Goal: Transaction & Acquisition: Purchase product/service

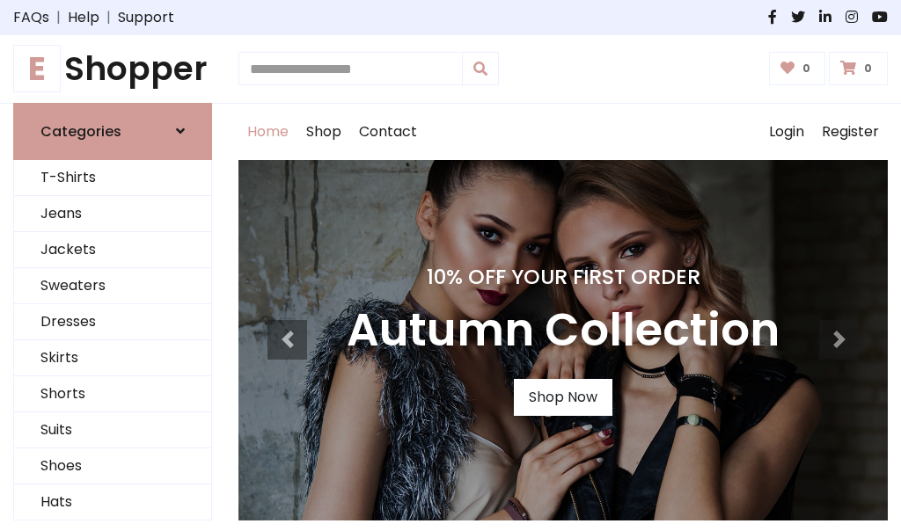
click at [450, 266] on h4 "10% Off Your First Order" at bounding box center [563, 277] width 433 height 25
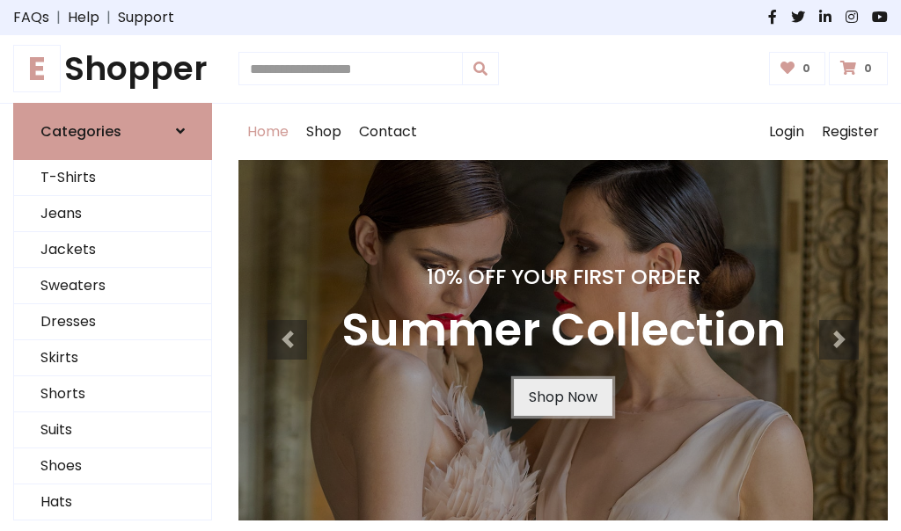
click at [562, 397] on link "Shop Now" at bounding box center [563, 397] width 99 height 37
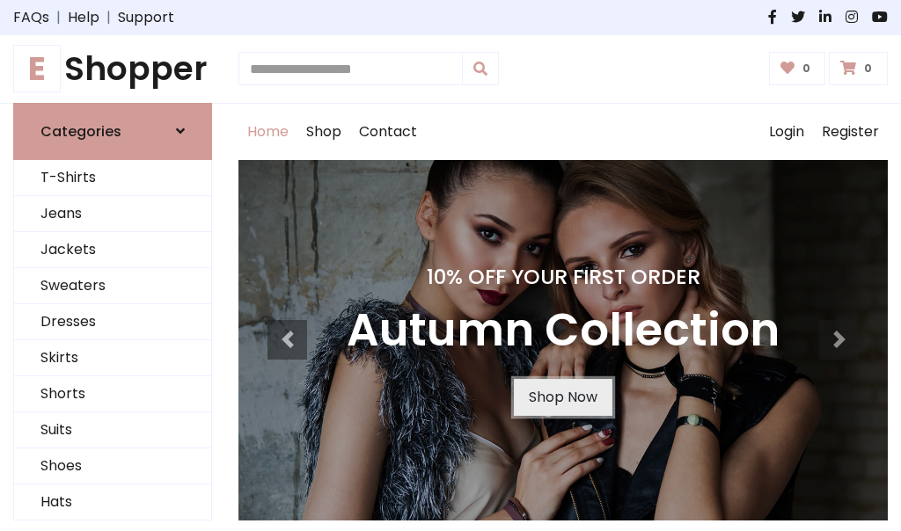
click at [562, 397] on link "Shop Now" at bounding box center [563, 397] width 99 height 37
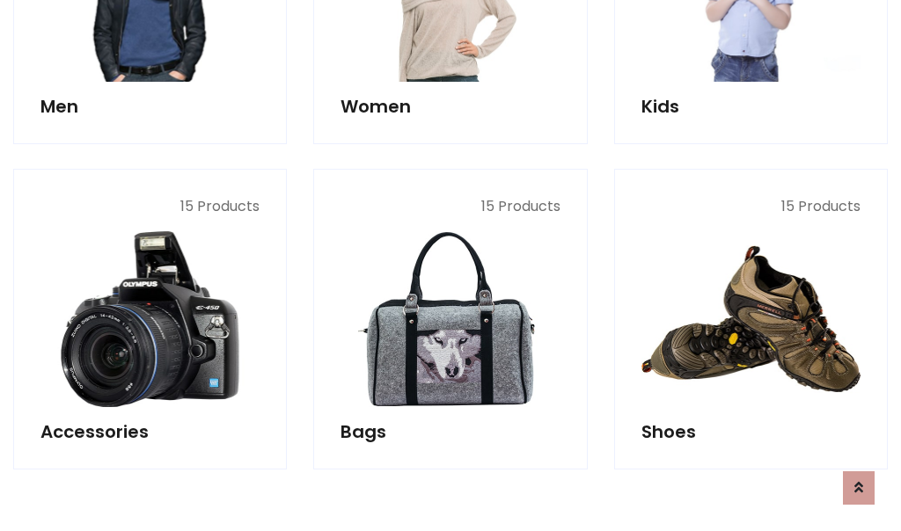
scroll to position [1754, 0]
